Goal: Transaction & Acquisition: Subscribe to service/newsletter

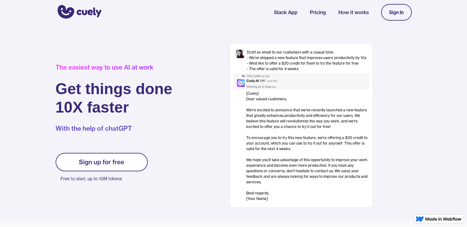
click at [105, 168] on link "Sign up for free" at bounding box center [102, 162] width 92 height 18
click at [103, 158] on div "Sign up for free" at bounding box center [101, 161] width 45 height 7
